Goal: Check status: Check status

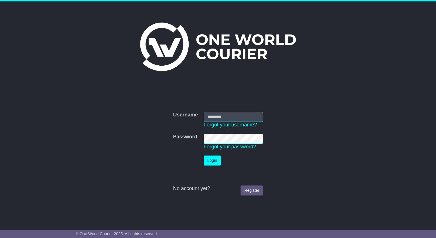
type input "**********"
click at [218, 166] on td "Login" at bounding box center [233, 161] width 65 height 16
click at [215, 161] on button "Login" at bounding box center [212, 161] width 17 height 10
